Goal: Task Accomplishment & Management: Manage account settings

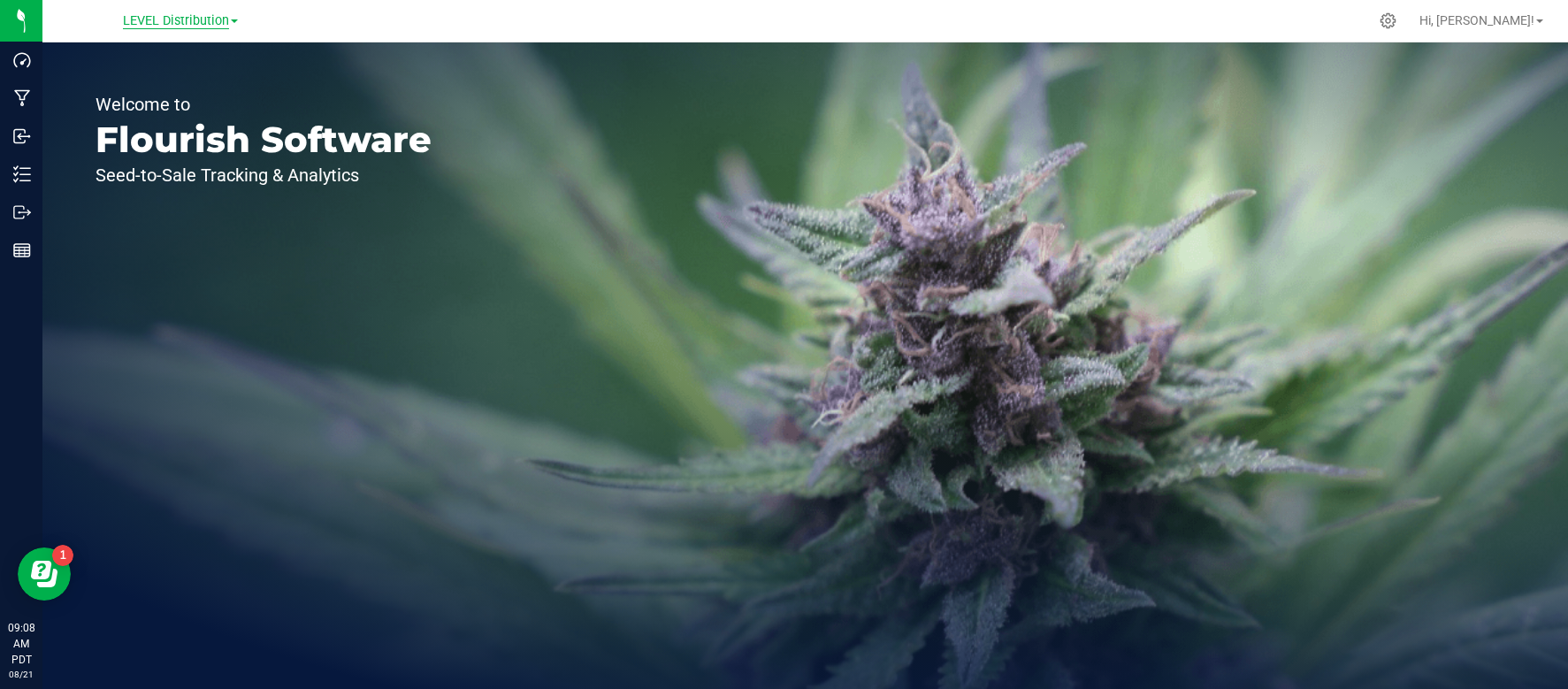
click at [174, 21] on span "LEVEL Distribution" at bounding box center [176, 20] width 106 height 16
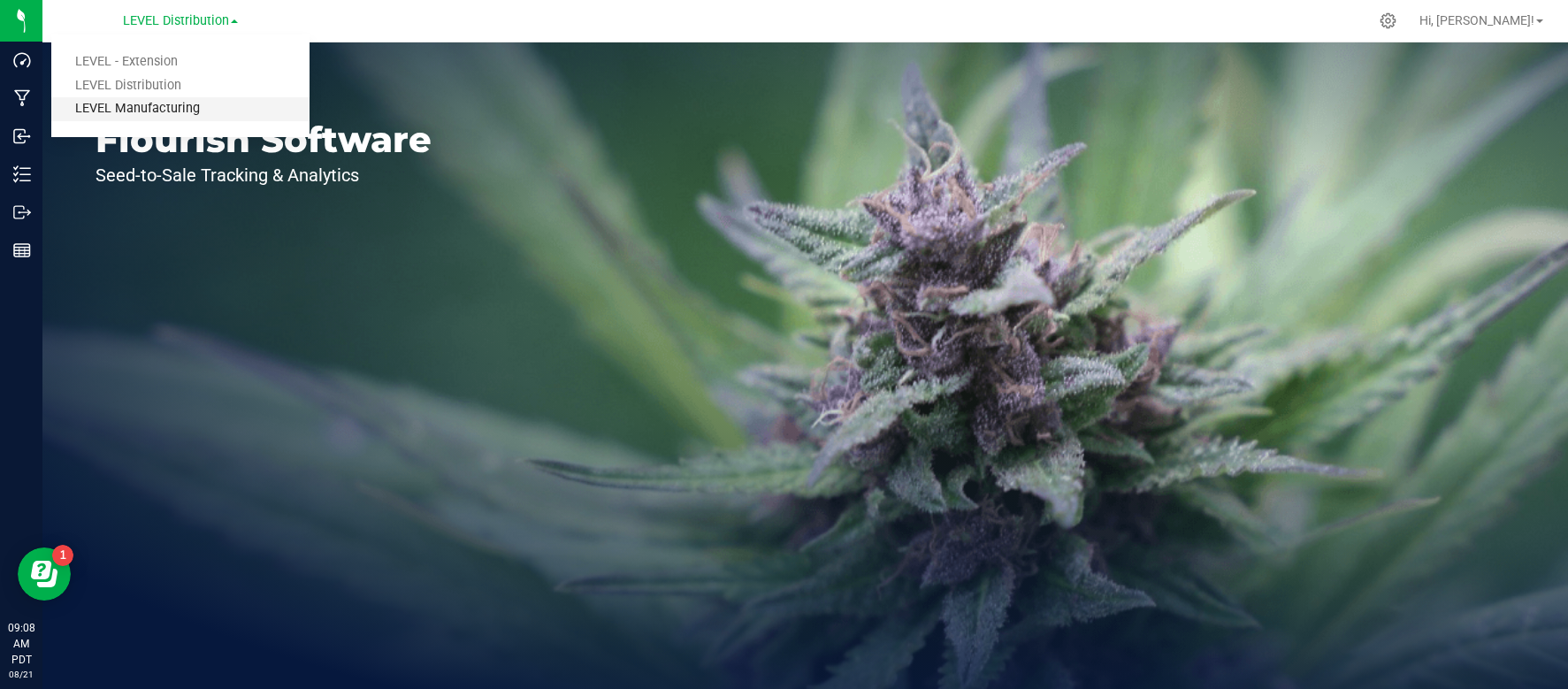
click at [164, 105] on link "LEVEL Manufacturing" at bounding box center [180, 109] width 258 height 24
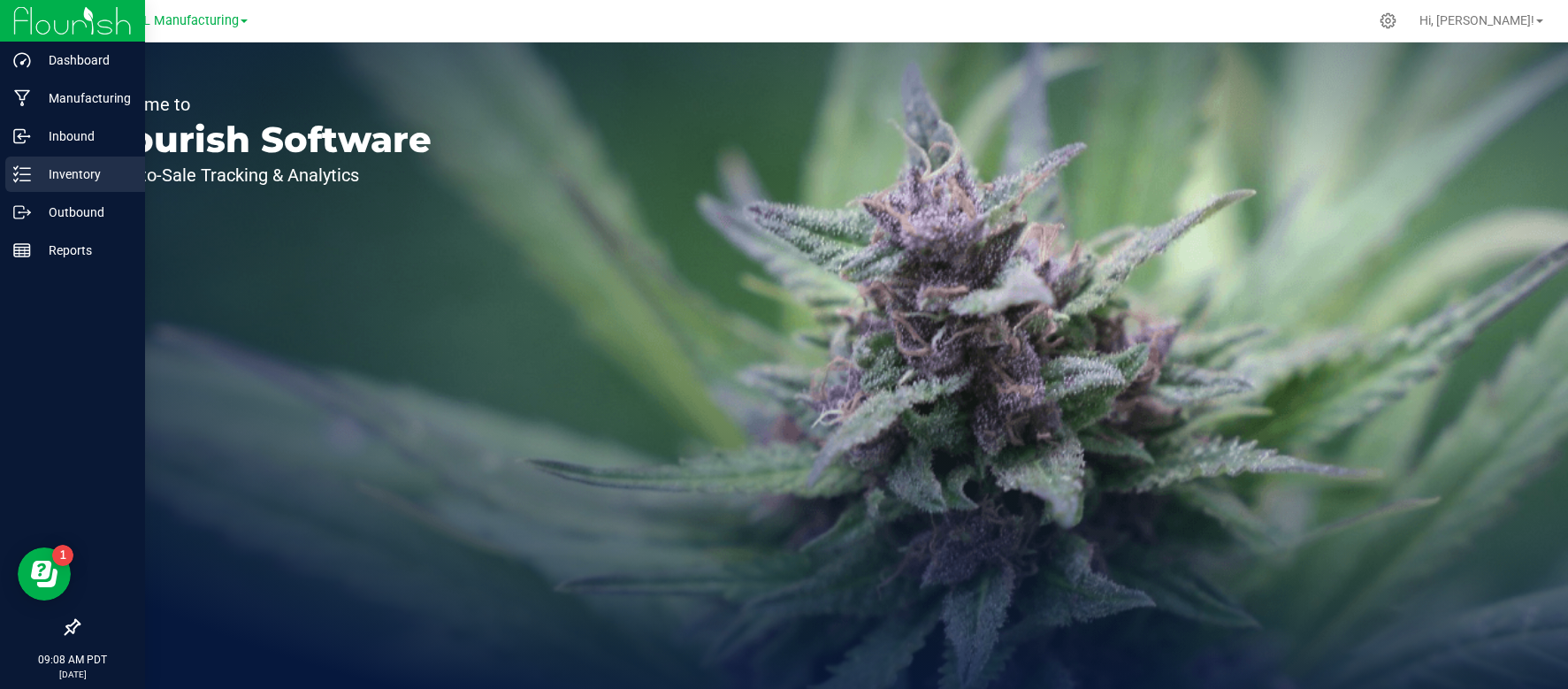
click at [58, 173] on p "Inventory" at bounding box center [84, 174] width 106 height 21
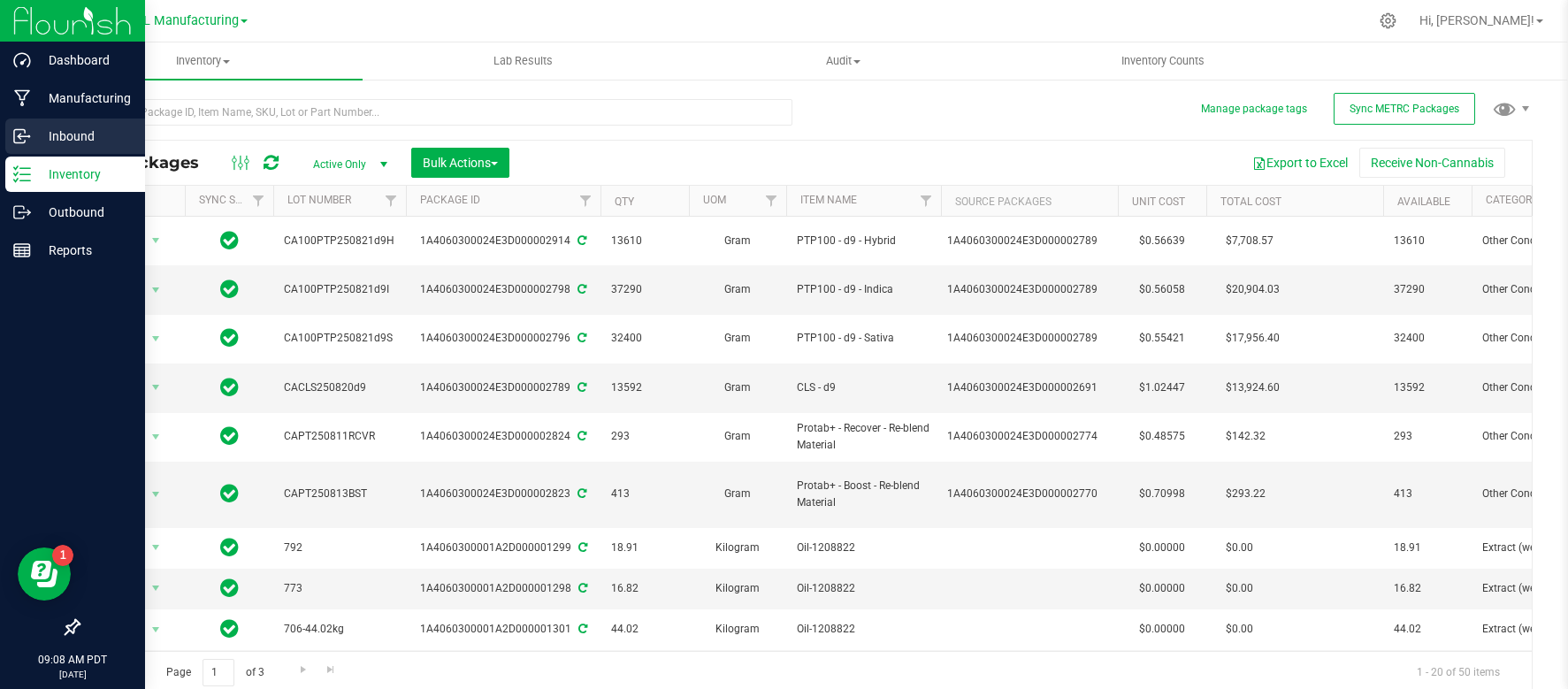
click at [58, 134] on p "Inbound" at bounding box center [84, 136] width 106 height 21
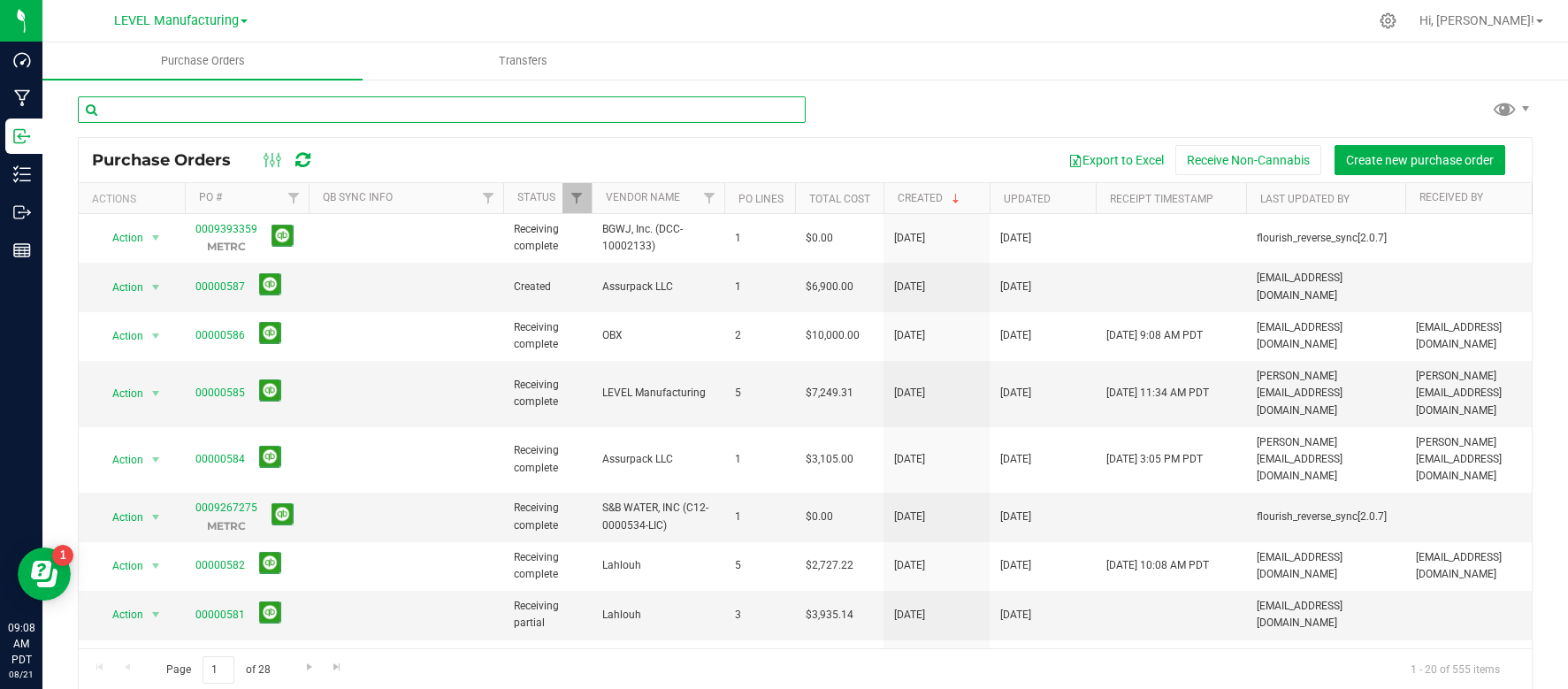
click at [246, 111] on input "text" at bounding box center [442, 109] width 728 height 27
click at [257, 114] on div "Purchase Orders Transfers 3442 Purchase Orders Export to Excel Receive Non-Cann…" at bounding box center [804, 366] width 1525 height 647
type input "3442"
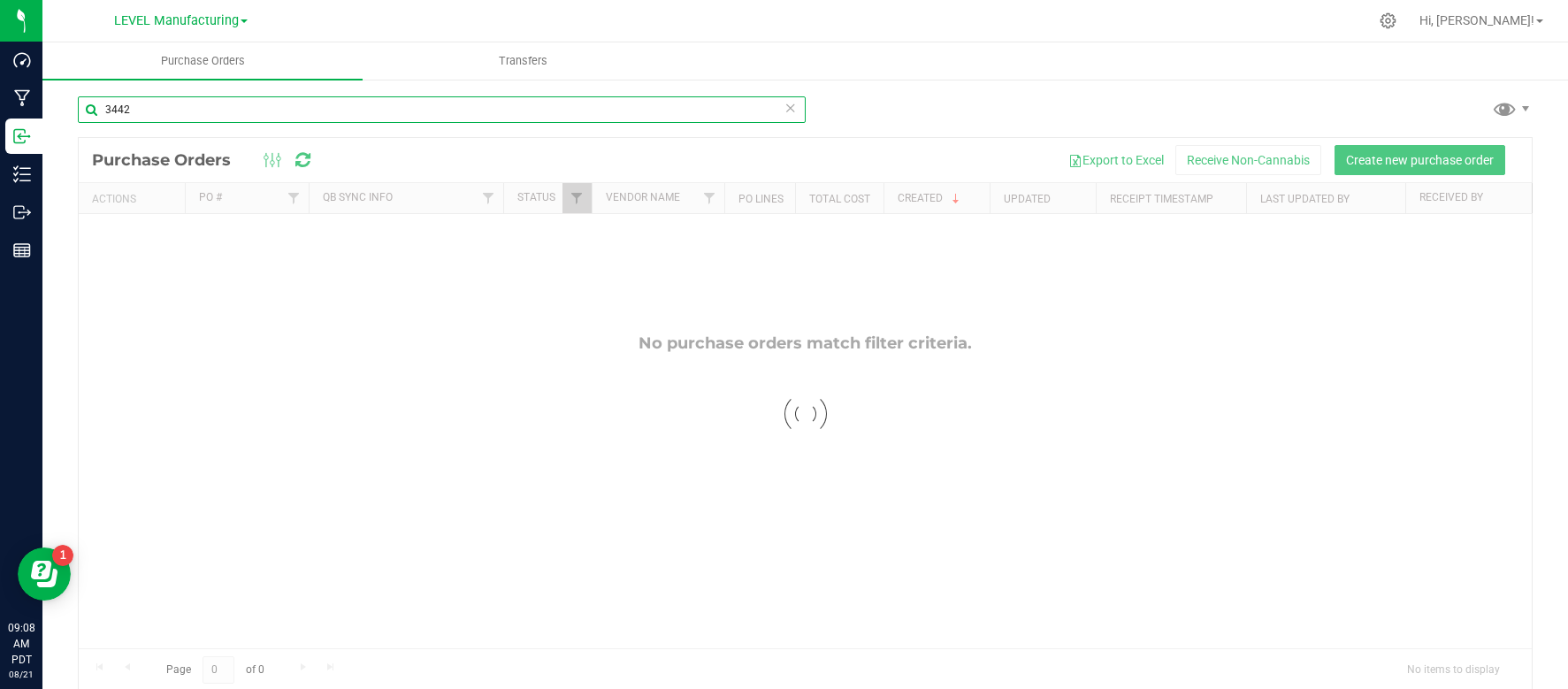
click at [257, 114] on input "3442" at bounding box center [442, 109] width 728 height 27
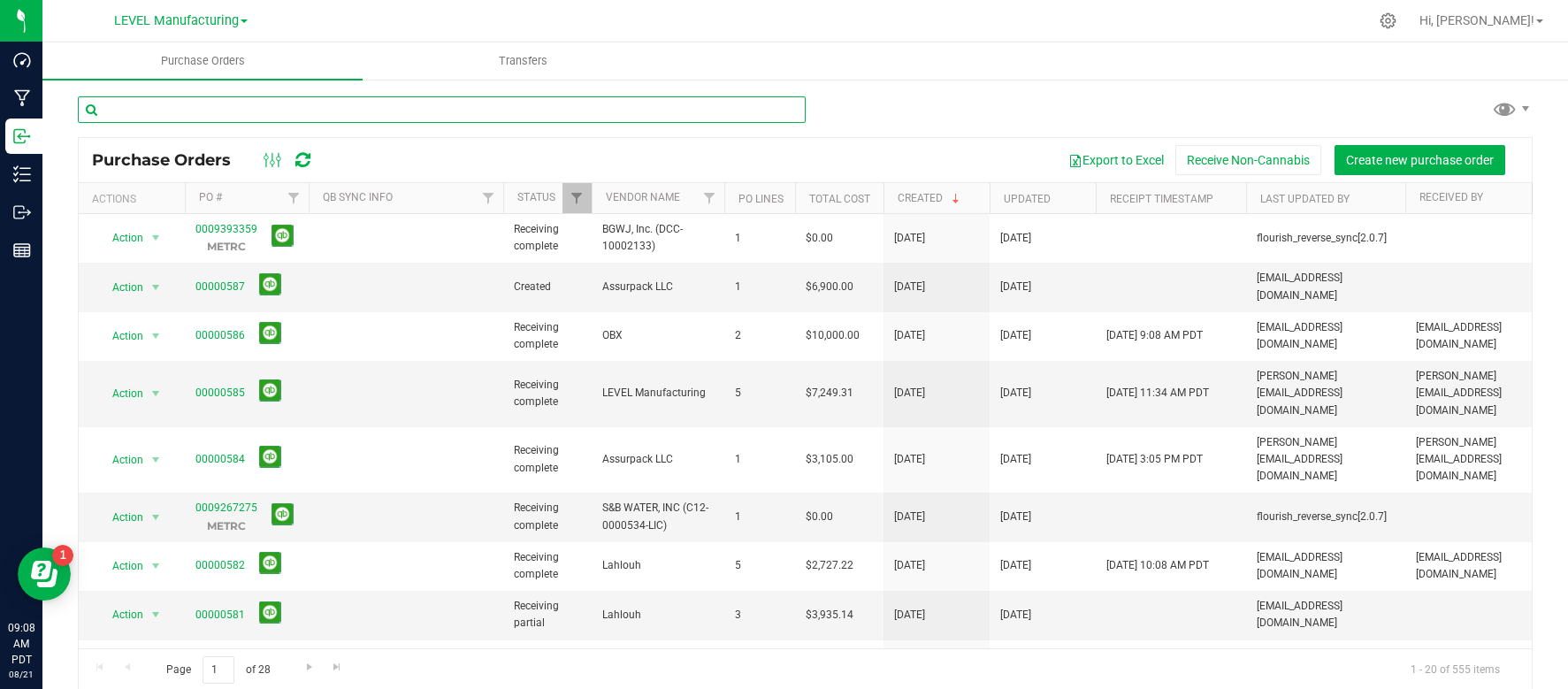
click at [451, 111] on input "text" at bounding box center [442, 109] width 728 height 27
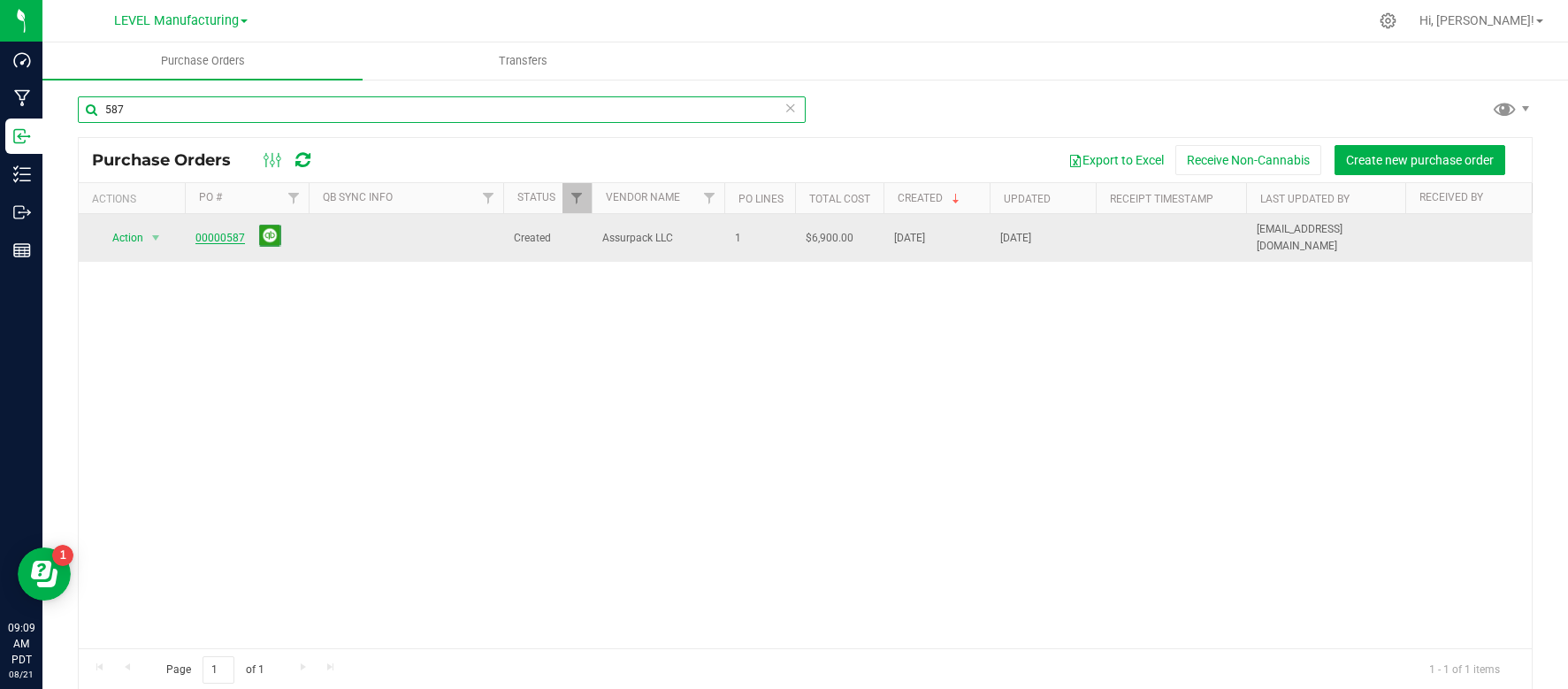
type input "587"
click at [229, 232] on link "00000587" at bounding box center [220, 237] width 50 height 12
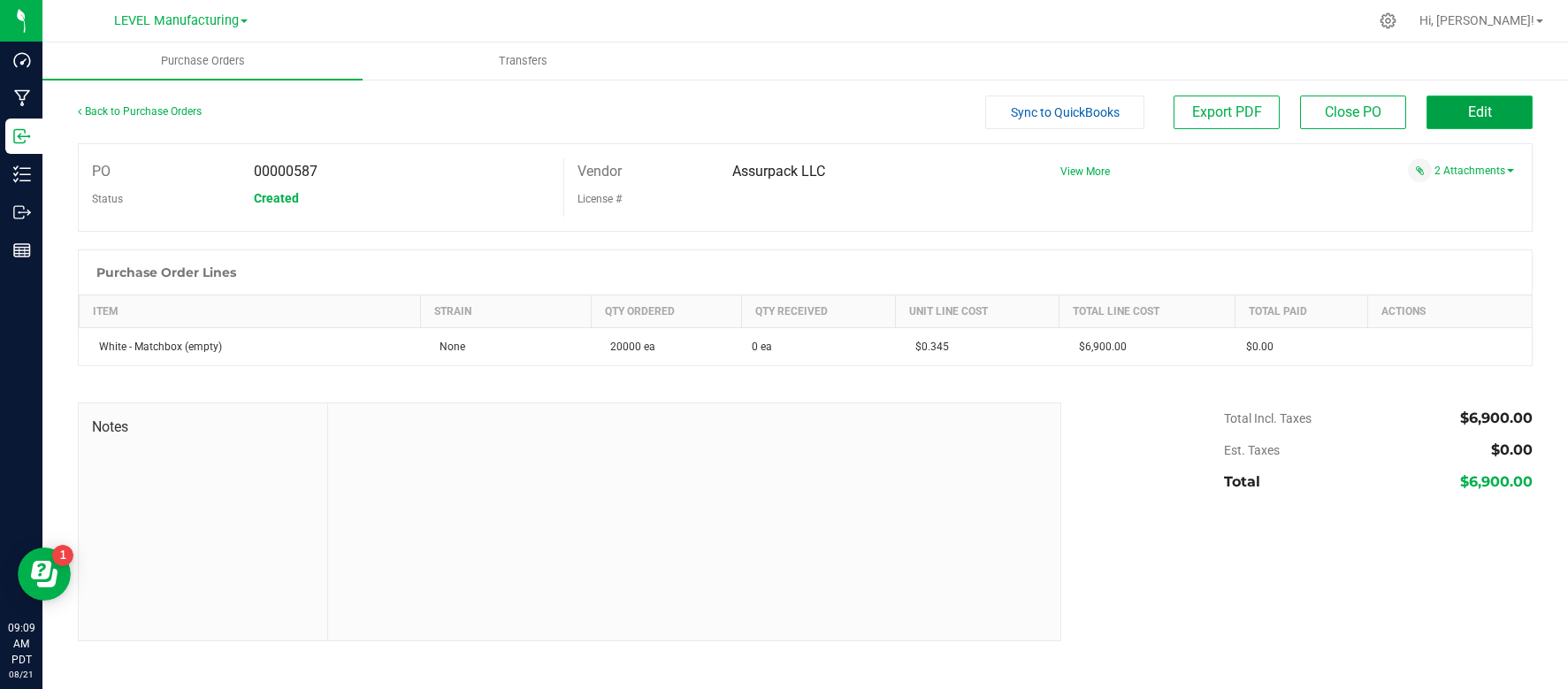
click at [1504, 102] on button "Edit" at bounding box center [1480, 112] width 106 height 34
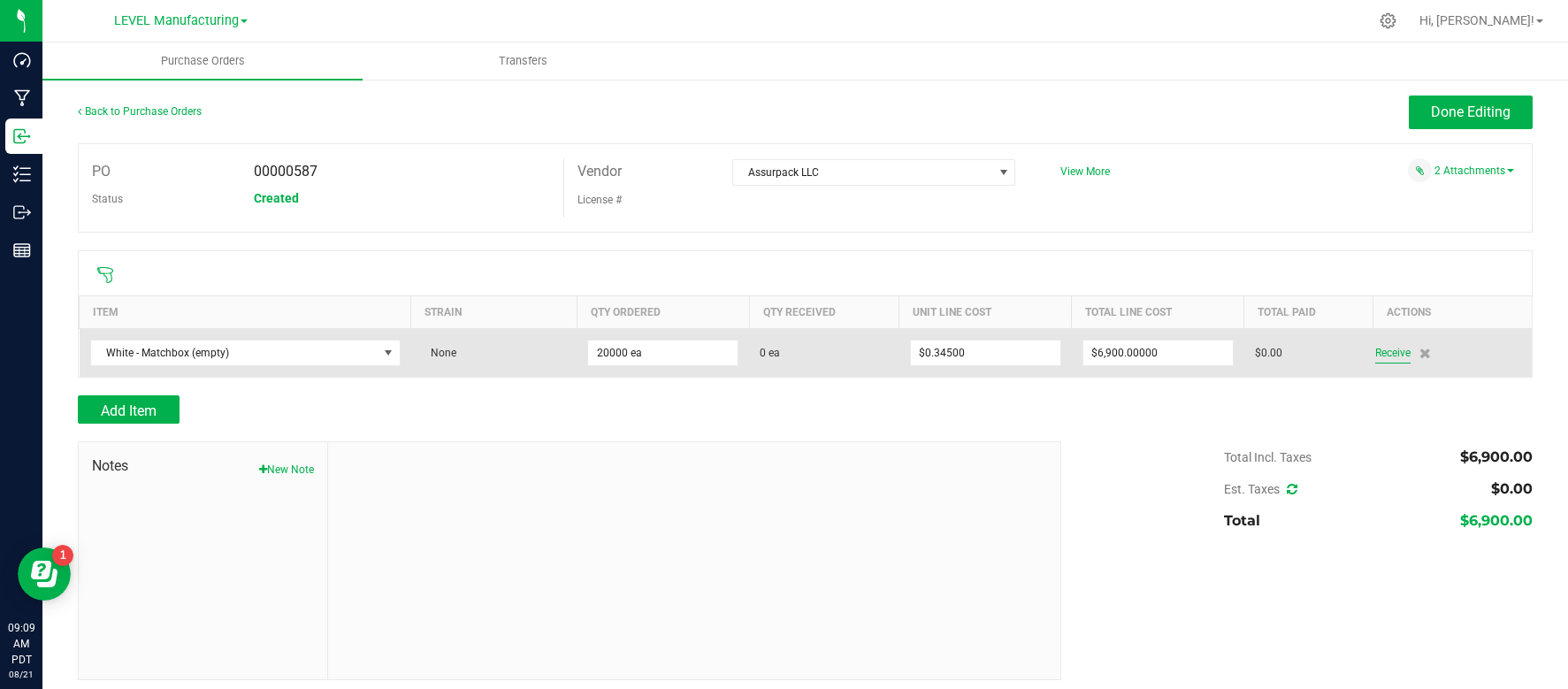
click at [1391, 348] on span "Receive" at bounding box center [1393, 353] width 36 height 21
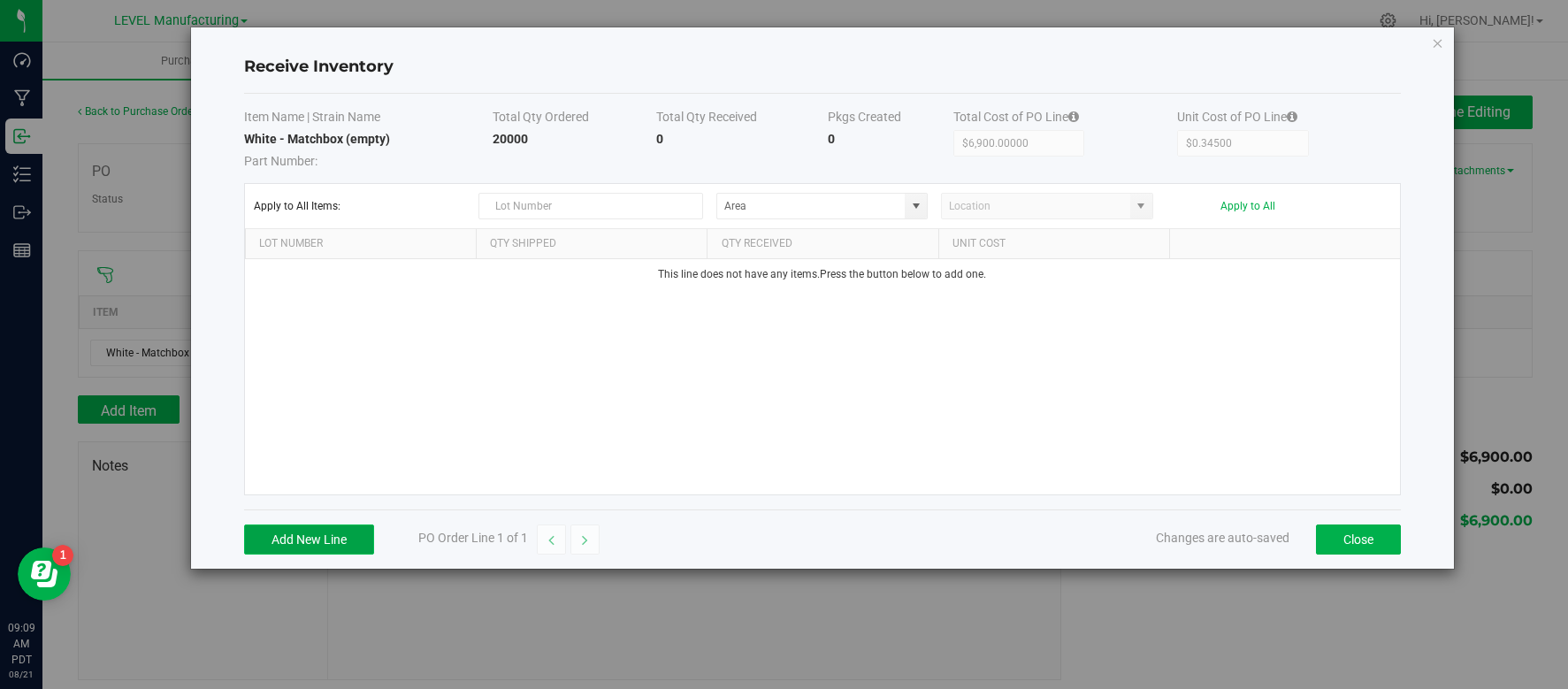
click at [315, 540] on button "Add New Line" at bounding box center [309, 539] width 130 height 30
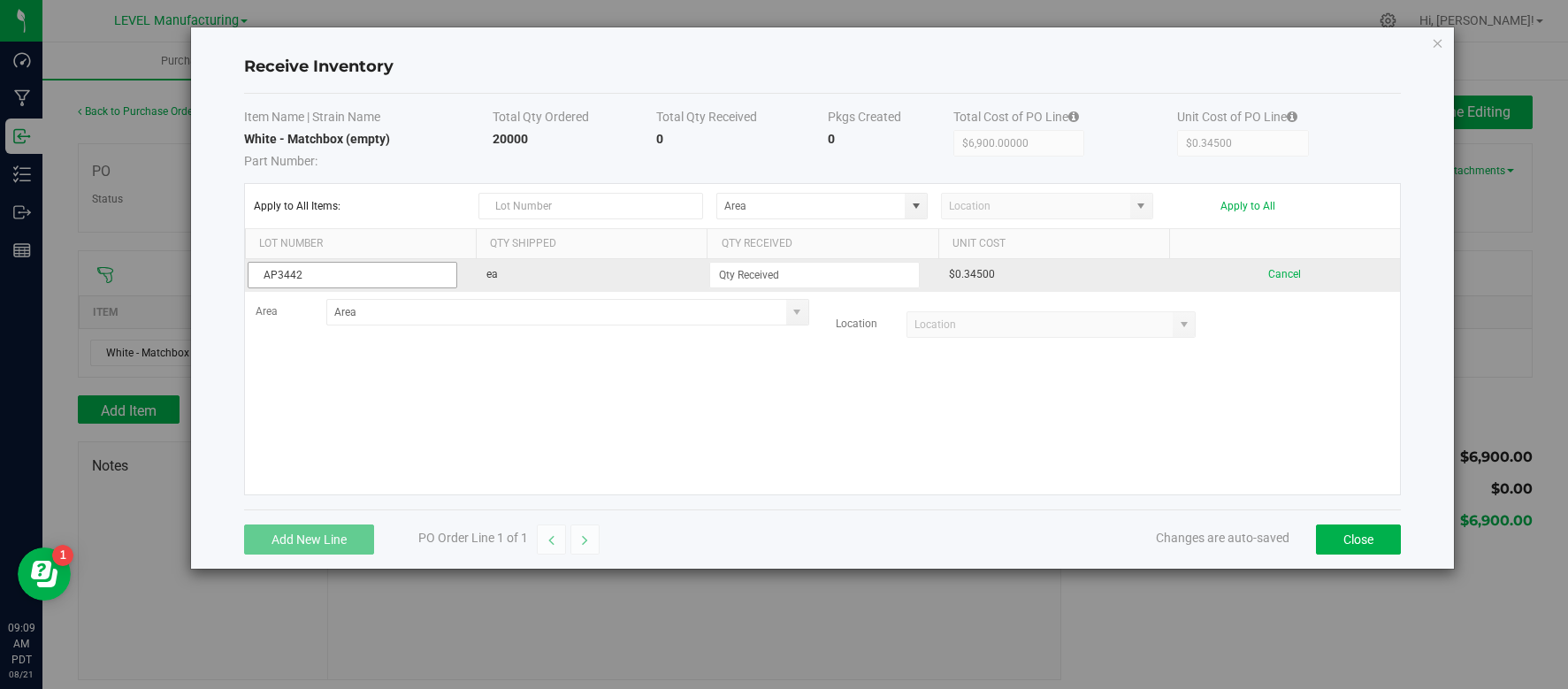
click at [277, 271] on input "AP3442" at bounding box center [353, 275] width 209 height 27
type input "AP-3442"
click at [783, 277] on input at bounding box center [813, 275] width 207 height 25
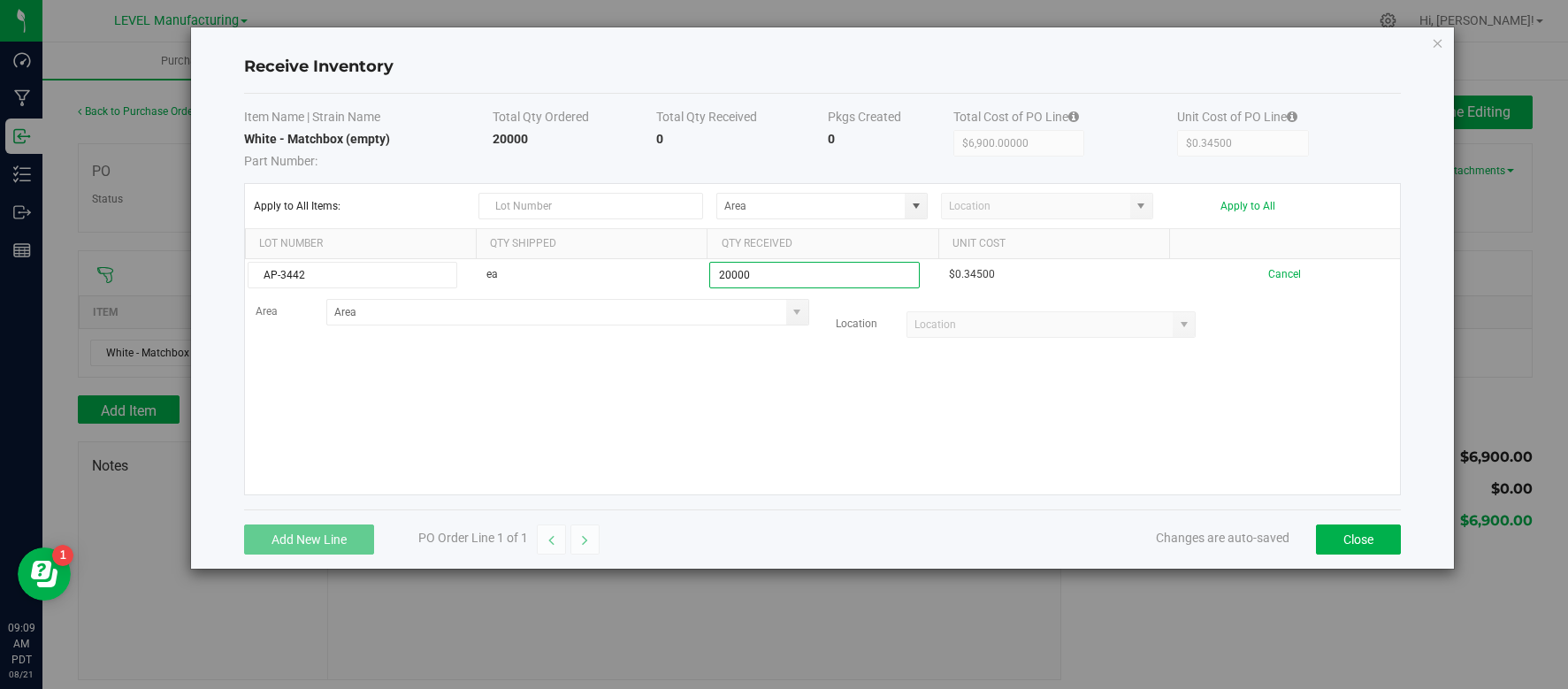
type input "20000 ea"
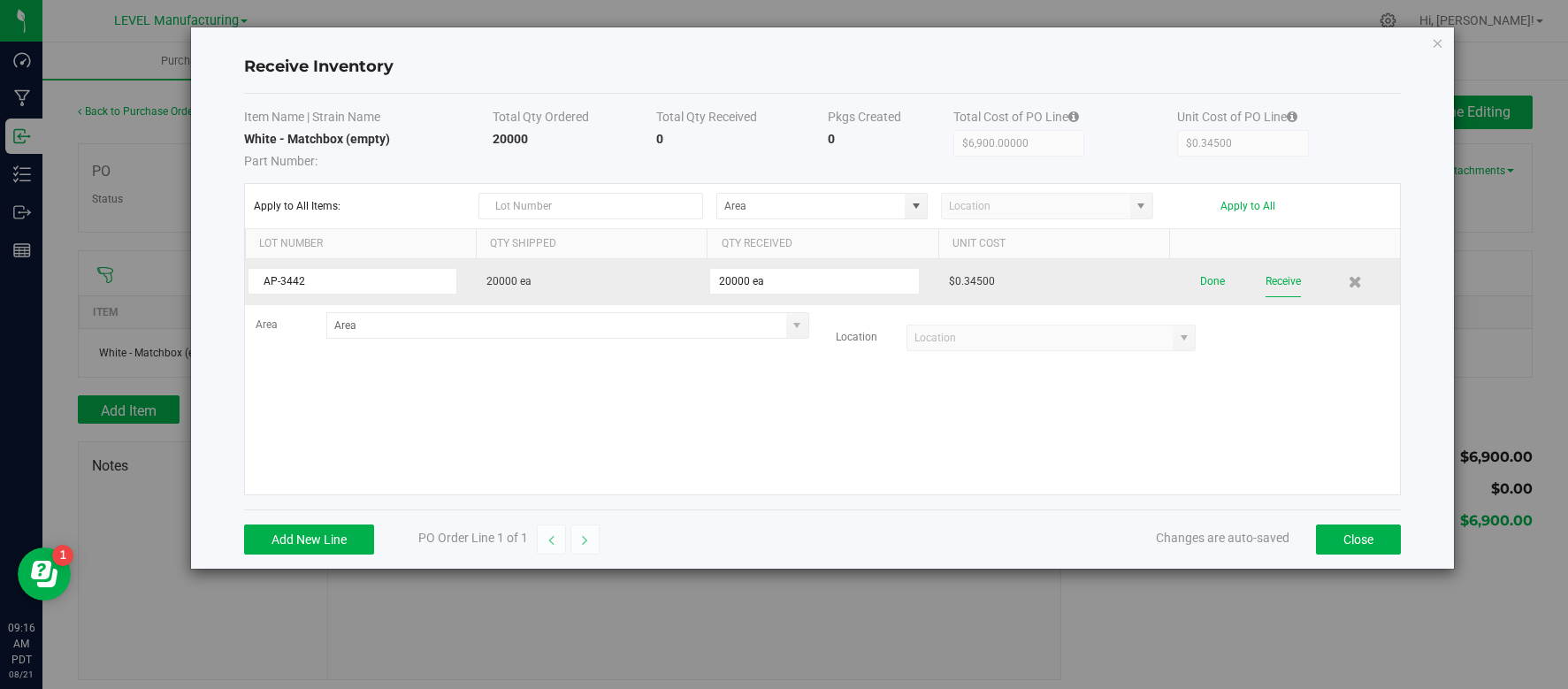
click at [1288, 280] on button "Receive" at bounding box center [1282, 282] width 36 height 31
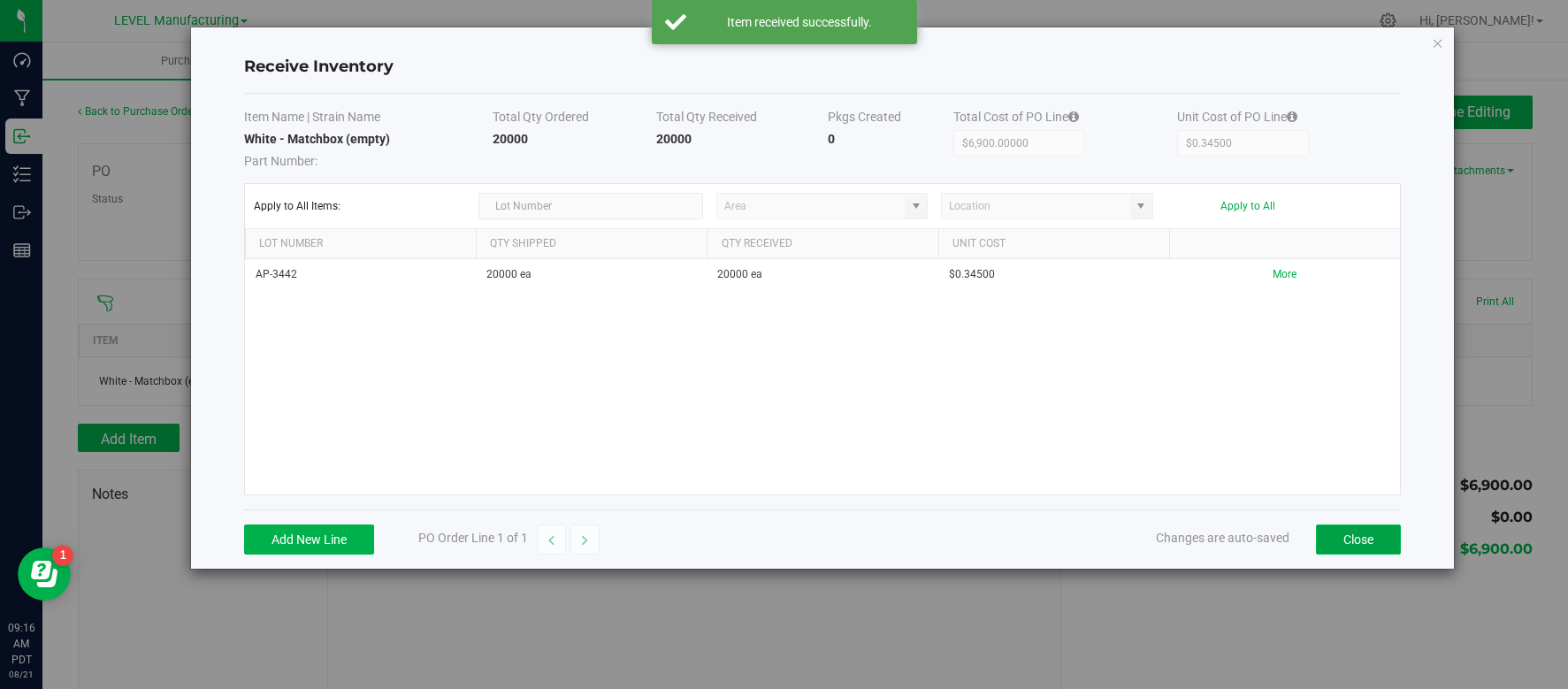
click at [1370, 538] on button "Close" at bounding box center [1358, 539] width 84 height 30
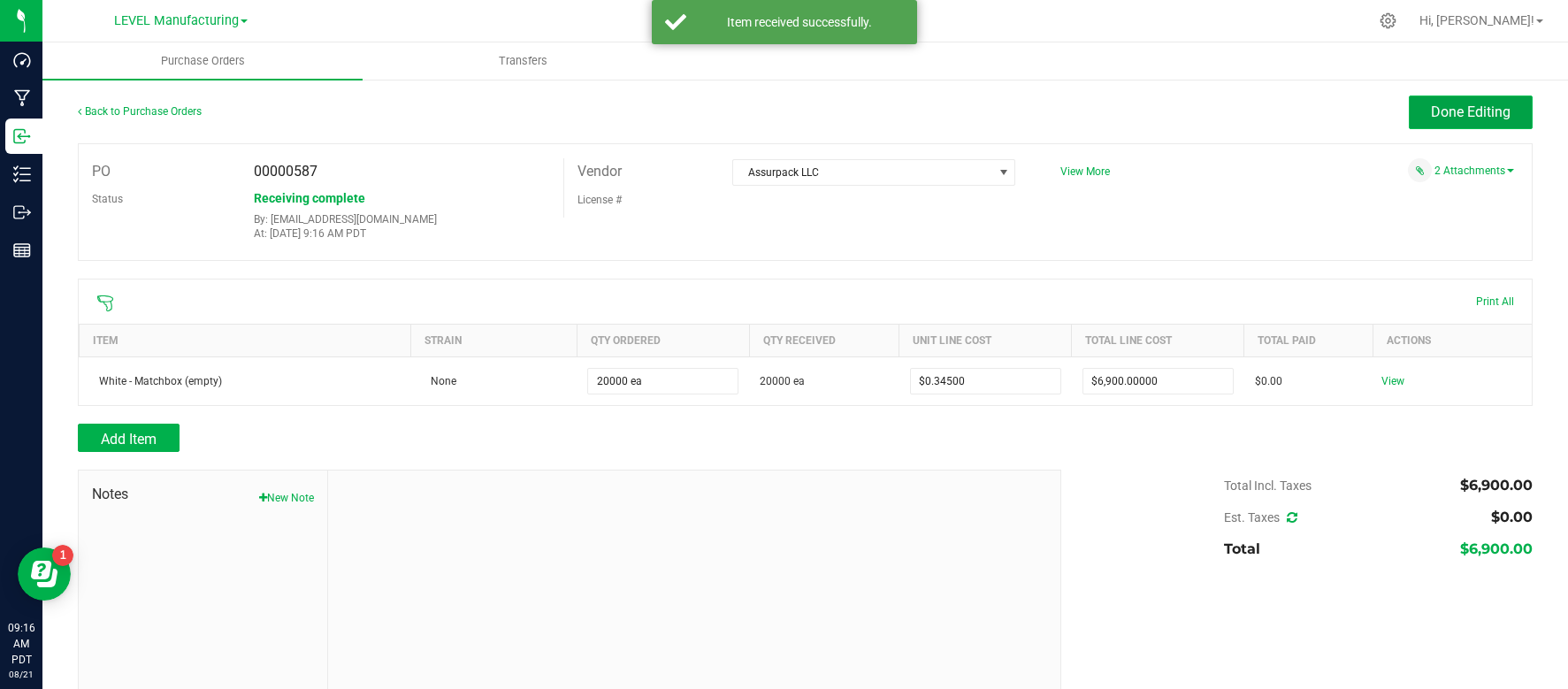
click at [1462, 118] on span "Done Editing" at bounding box center [1470, 112] width 80 height 17
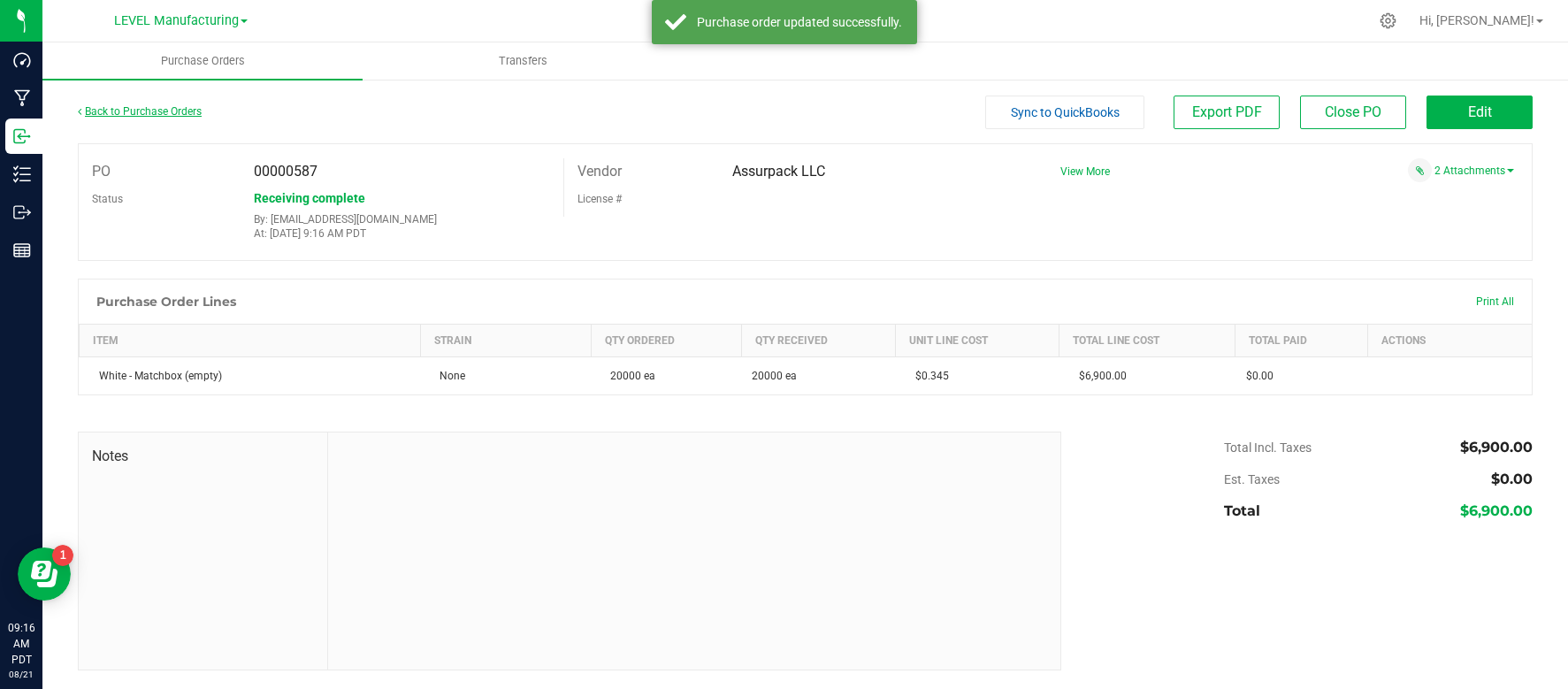
click at [166, 116] on link "Back to Purchase Orders" at bounding box center [140, 111] width 124 height 12
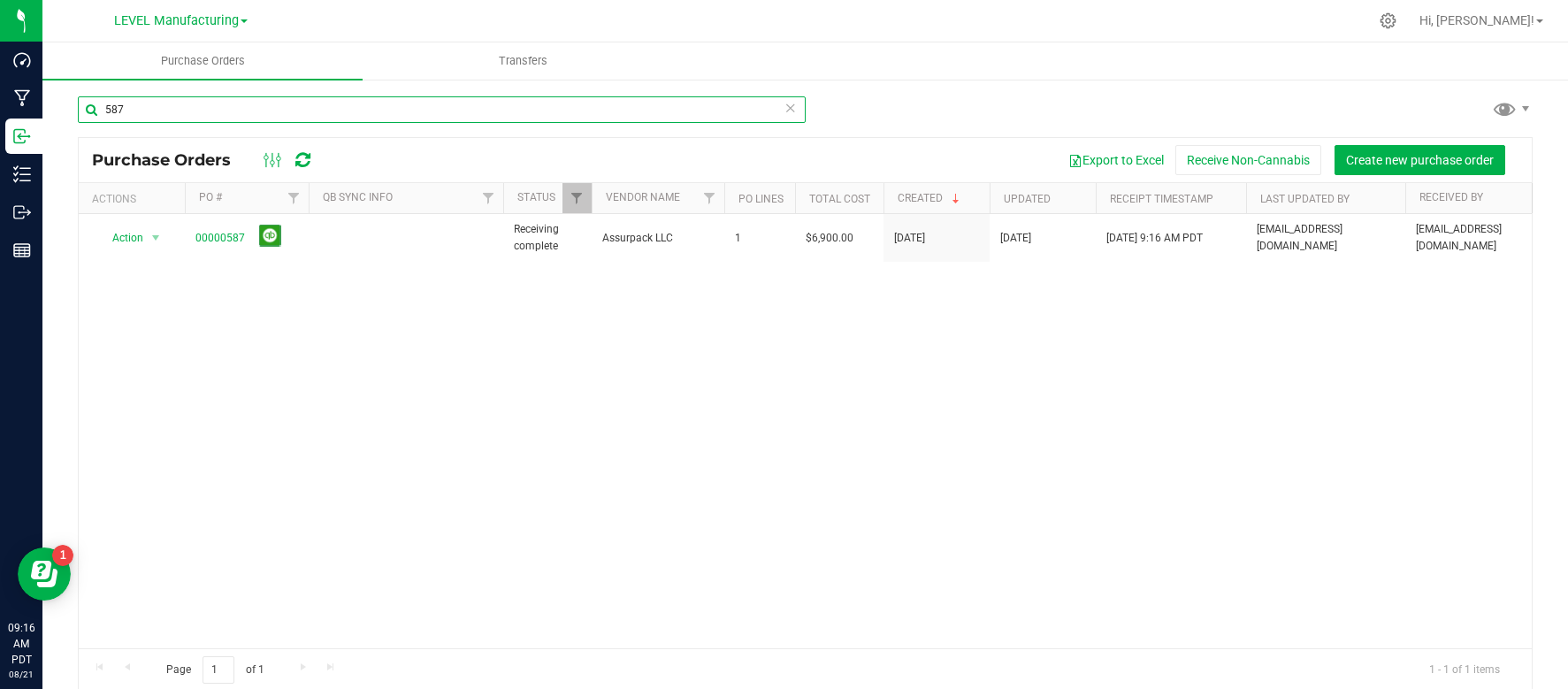
click at [219, 118] on input "587" at bounding box center [442, 109] width 728 height 27
click at [207, 117] on input "587" at bounding box center [442, 109] width 728 height 27
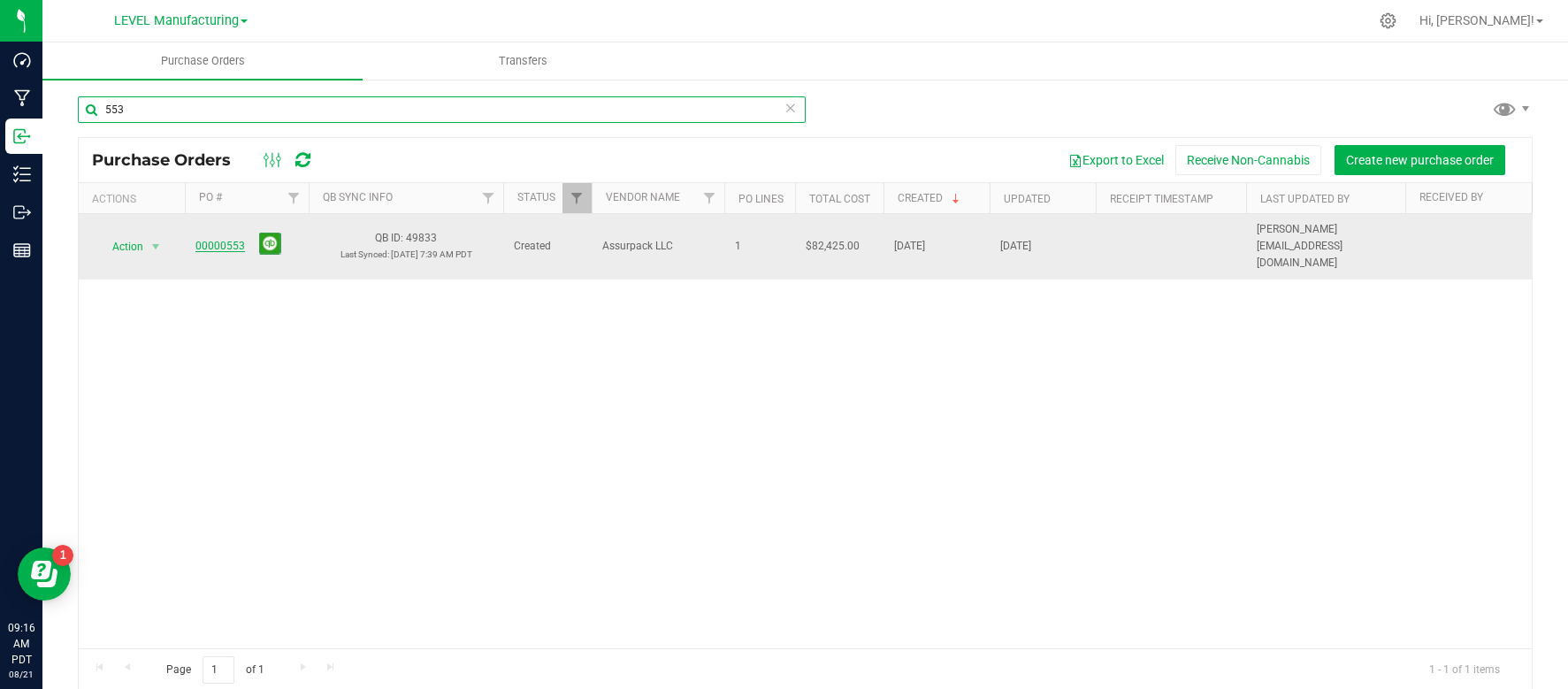
type input "553"
click at [216, 240] on link "00000553" at bounding box center [220, 245] width 50 height 12
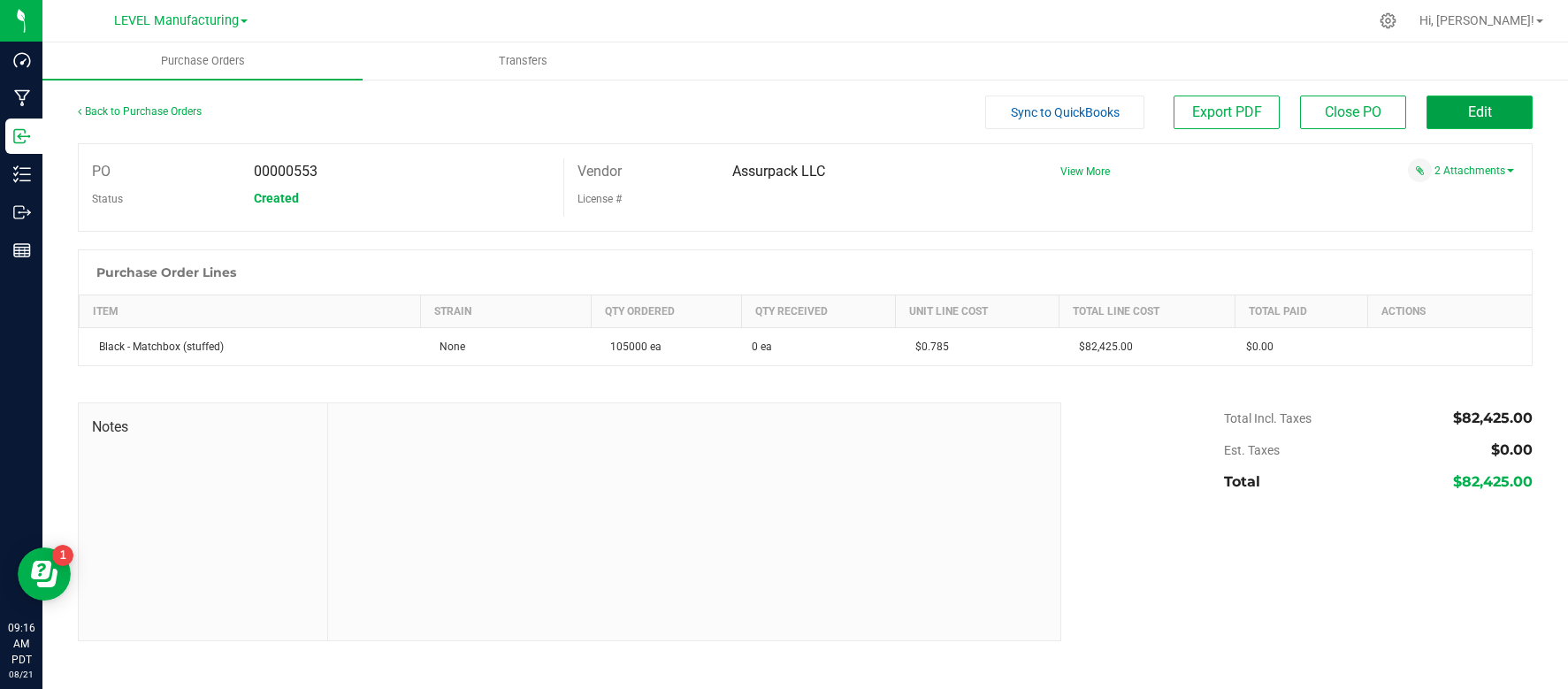
click at [1465, 105] on button "Edit" at bounding box center [1480, 112] width 106 height 34
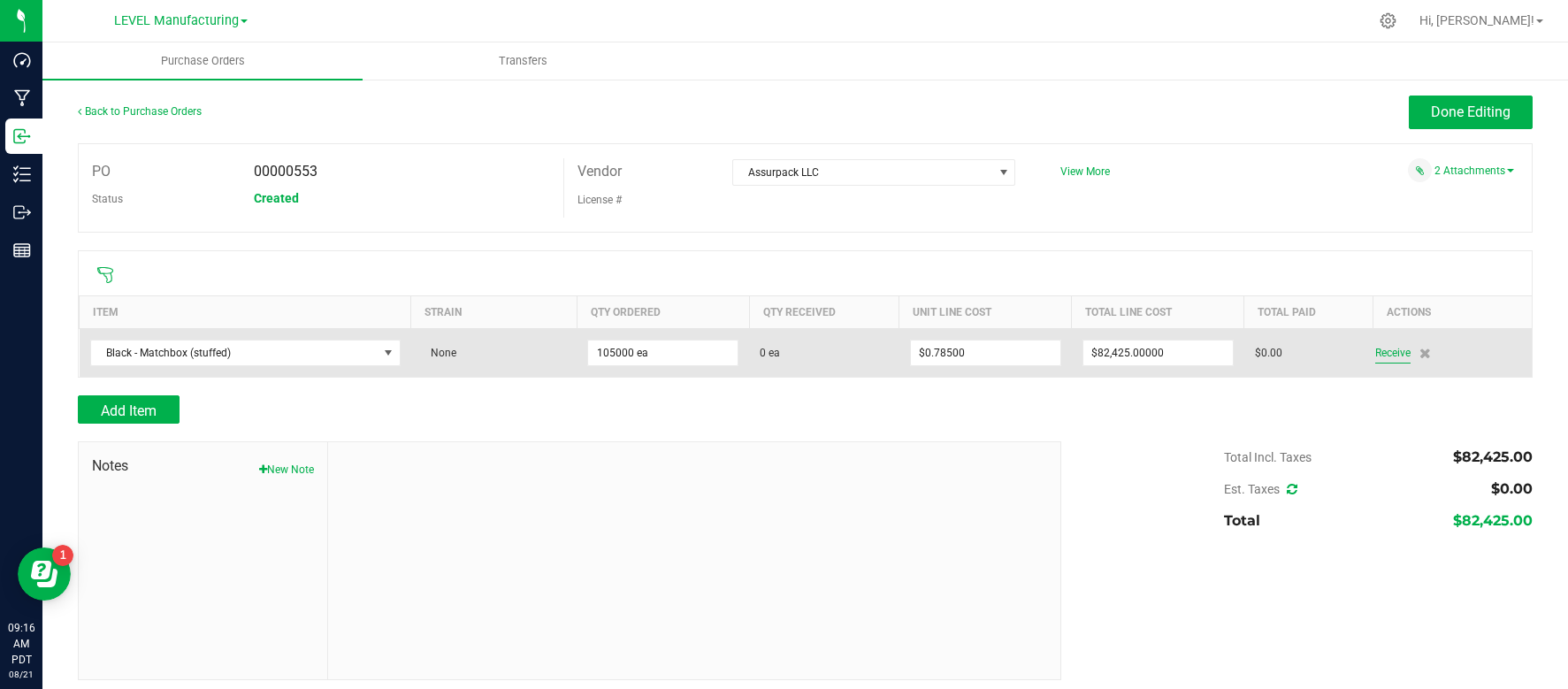
click at [1390, 348] on span "Receive" at bounding box center [1393, 353] width 36 height 21
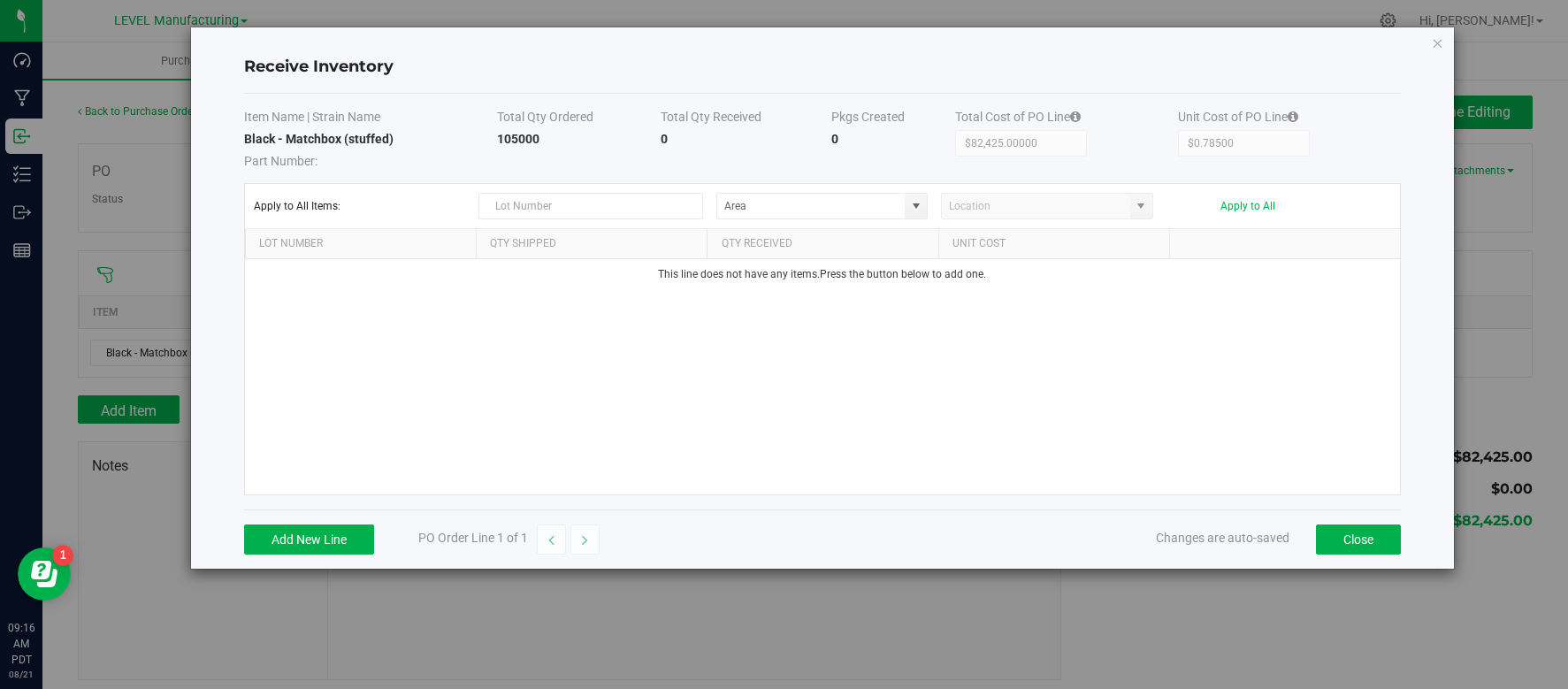
click at [266, 554] on div "Add New Line PO Order Line 1 of 1 Changes are auto-saved Close" at bounding box center [823, 539] width 1157 height 60
click at [270, 539] on button "Add New Line" at bounding box center [309, 539] width 130 height 30
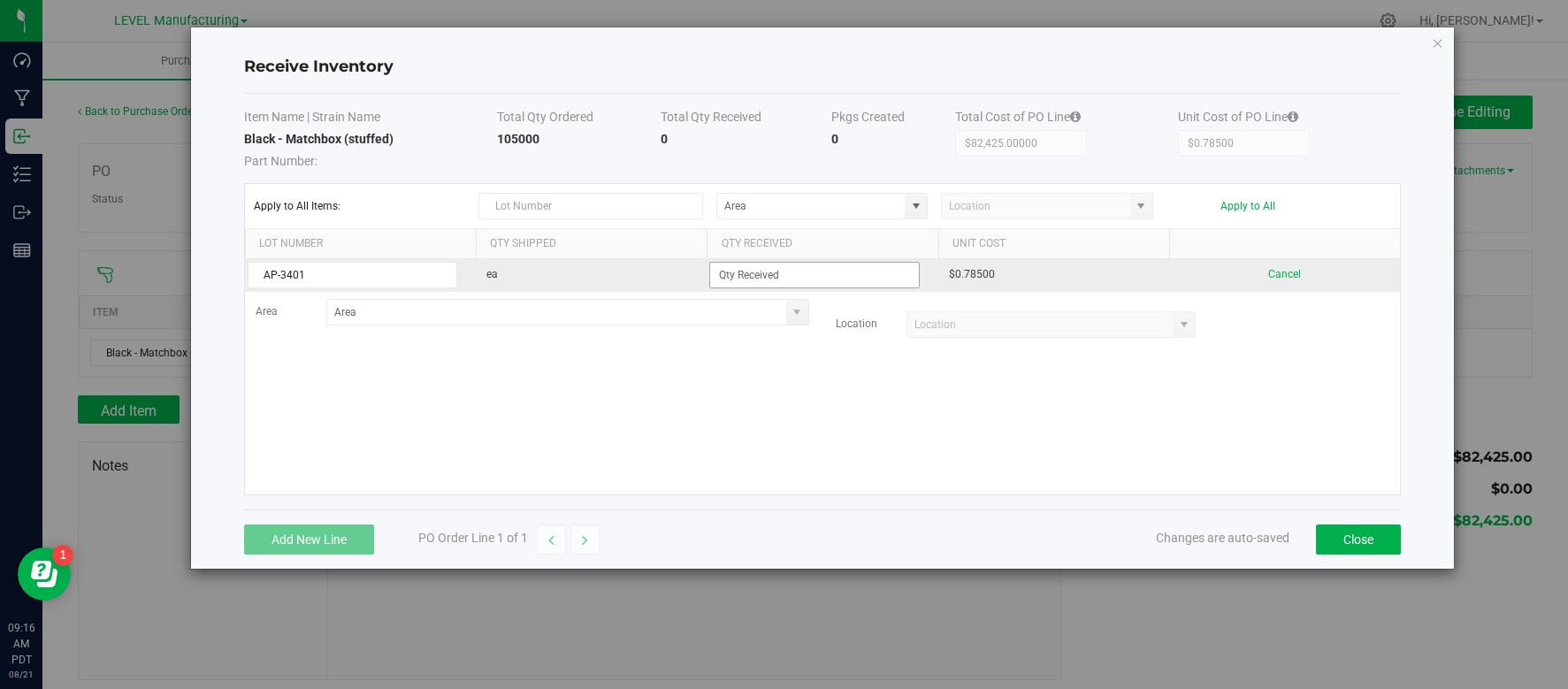
type input "AP-3401"
click at [804, 269] on input at bounding box center [813, 275] width 207 height 25
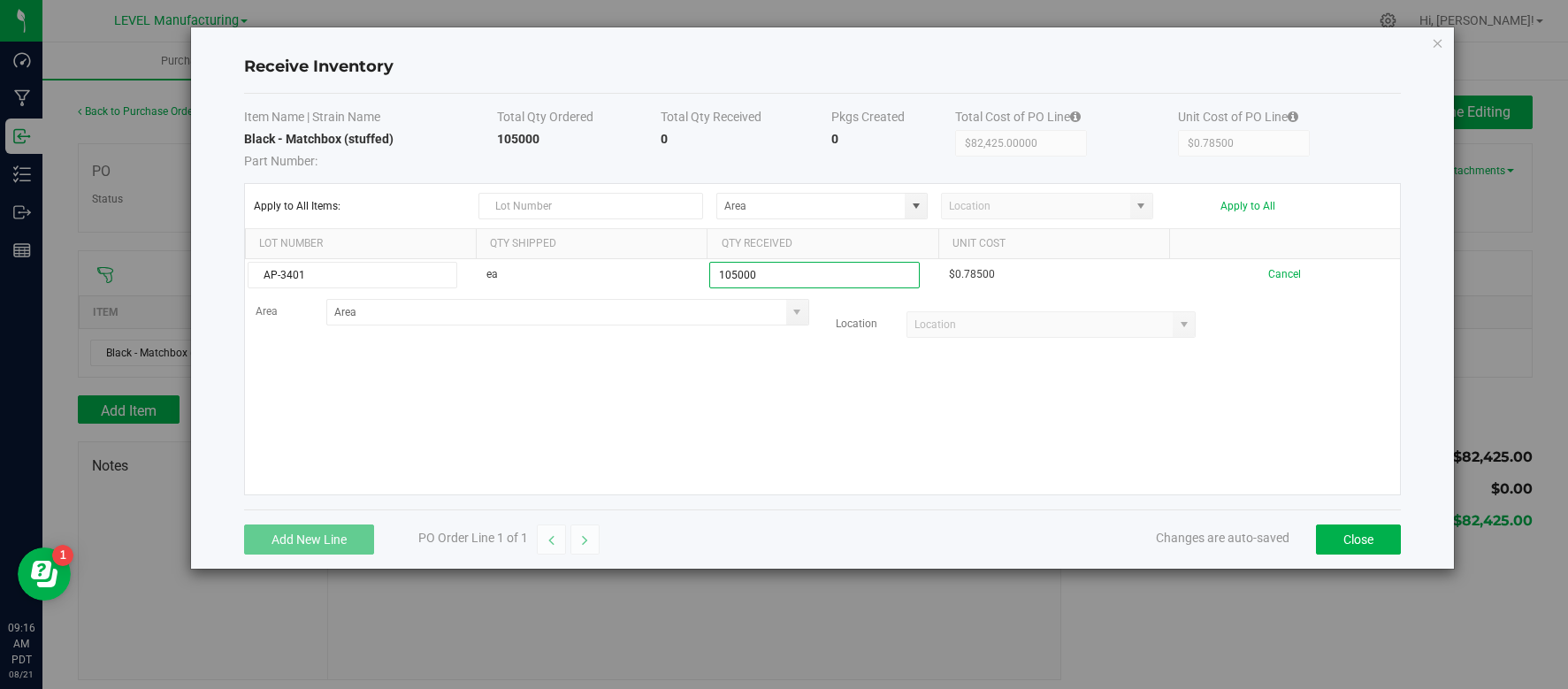
type input "105000 ea"
click at [953, 438] on kendo-grid-list "AP-3401 ea 105000 ea $0.78500 Cancel Area Location" at bounding box center [823, 377] width 1155 height 235
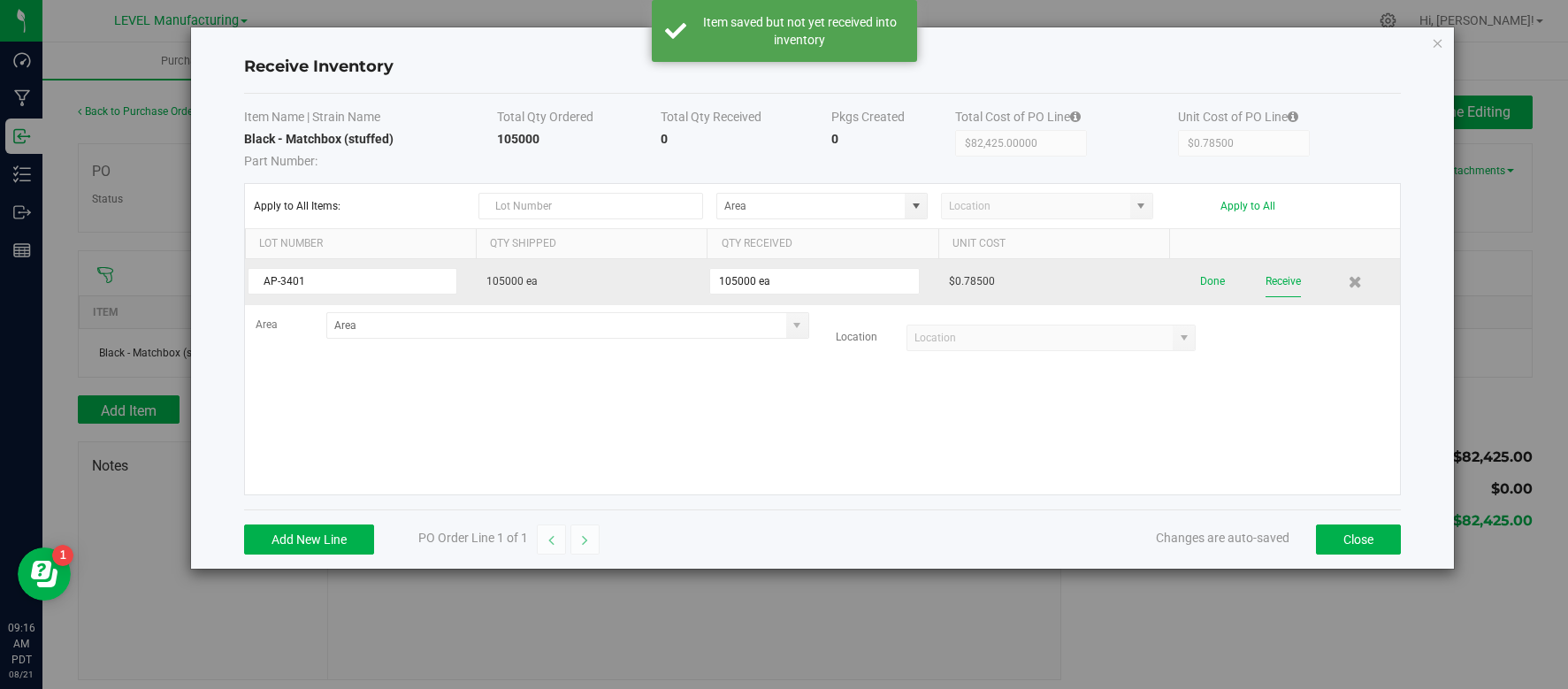
click at [1293, 279] on button "Receive" at bounding box center [1282, 282] width 36 height 31
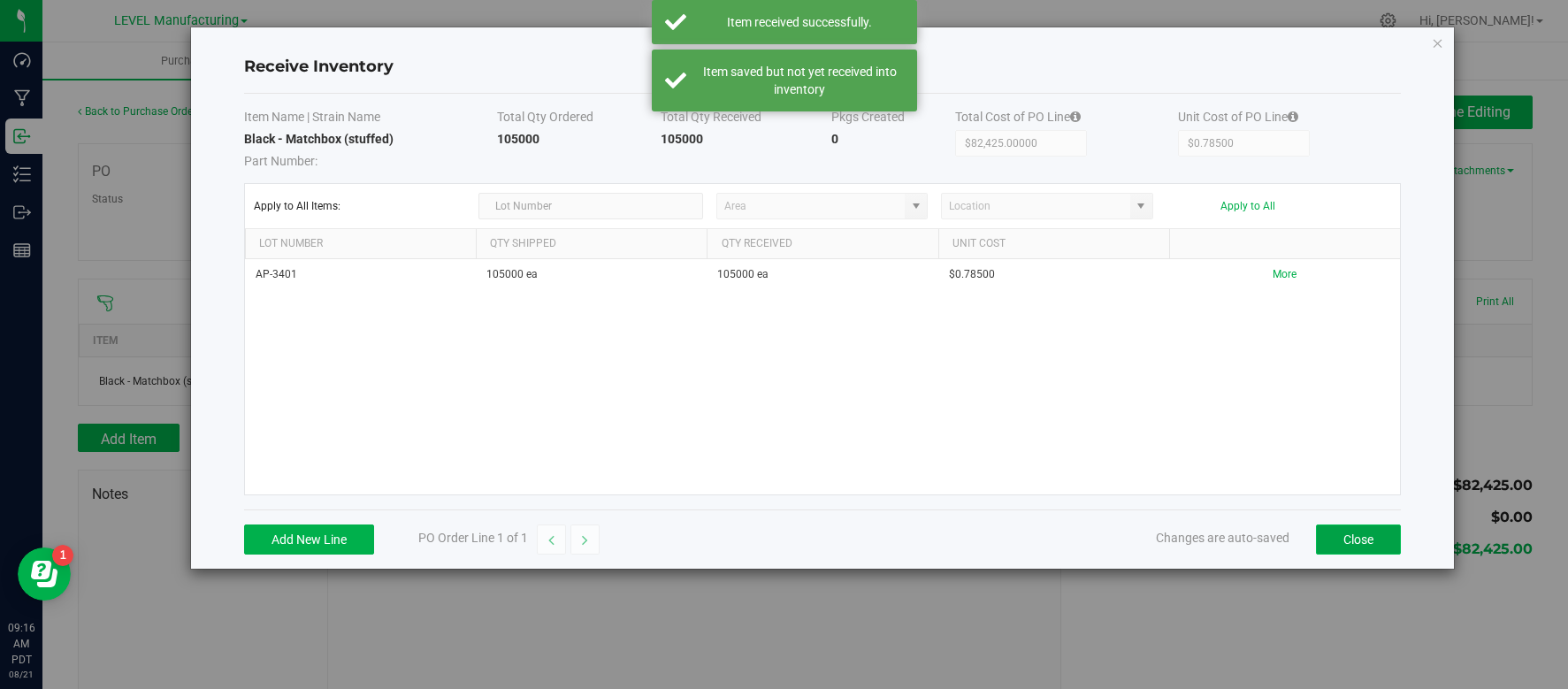
click at [1347, 542] on button "Close" at bounding box center [1358, 539] width 84 height 30
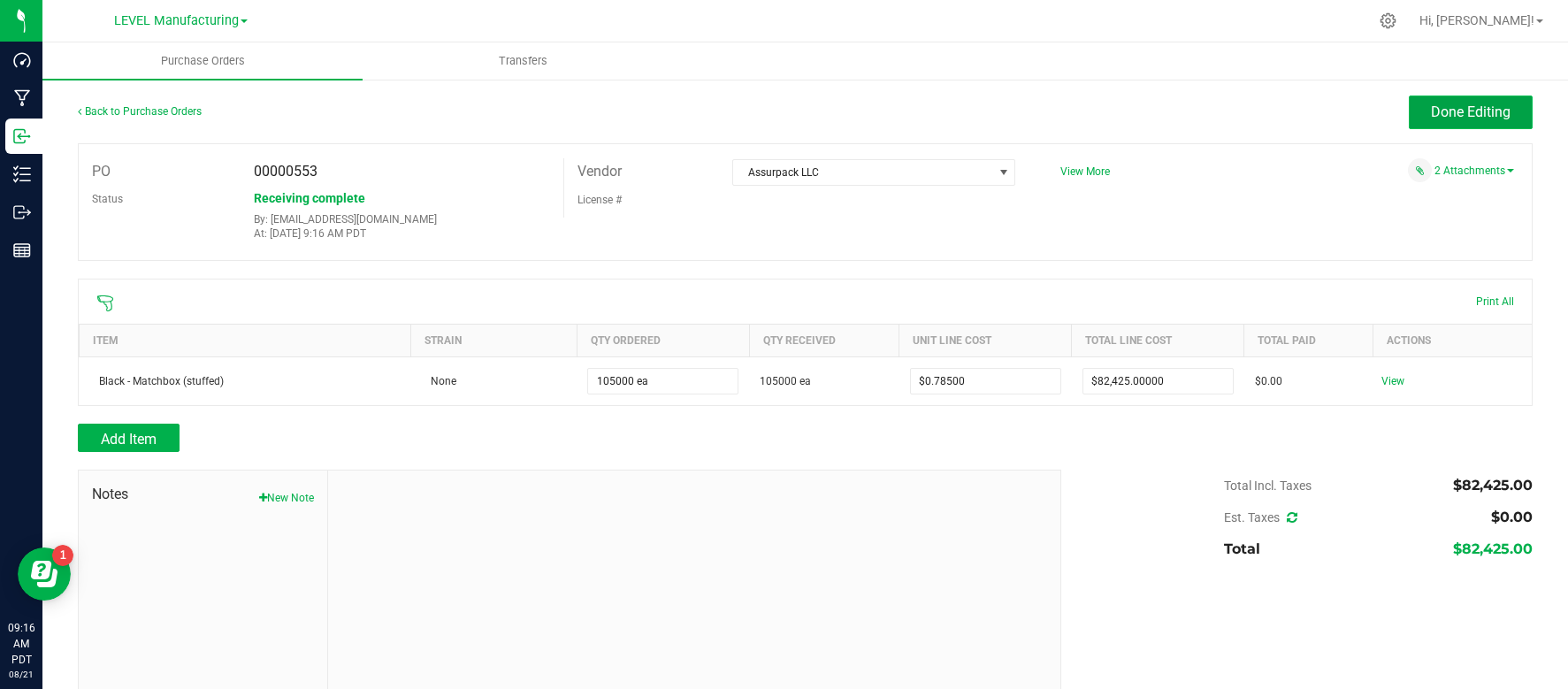
click at [1474, 108] on span "Done Editing" at bounding box center [1470, 112] width 80 height 17
